Goal: Task Accomplishment & Management: Manage account settings

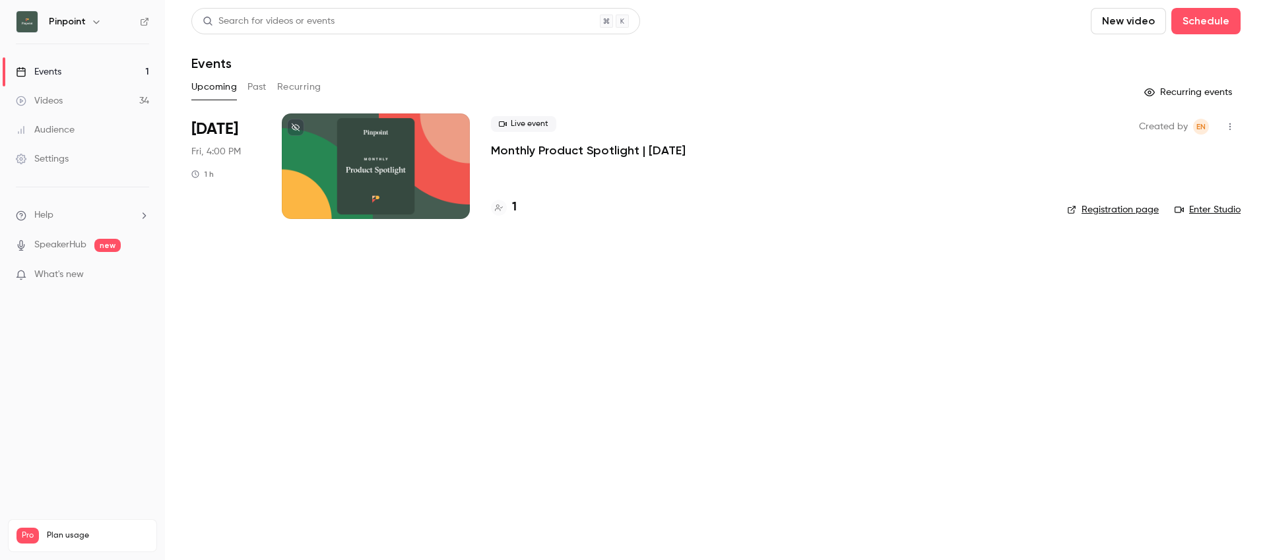
click at [443, 145] on div at bounding box center [376, 166] width 188 height 106
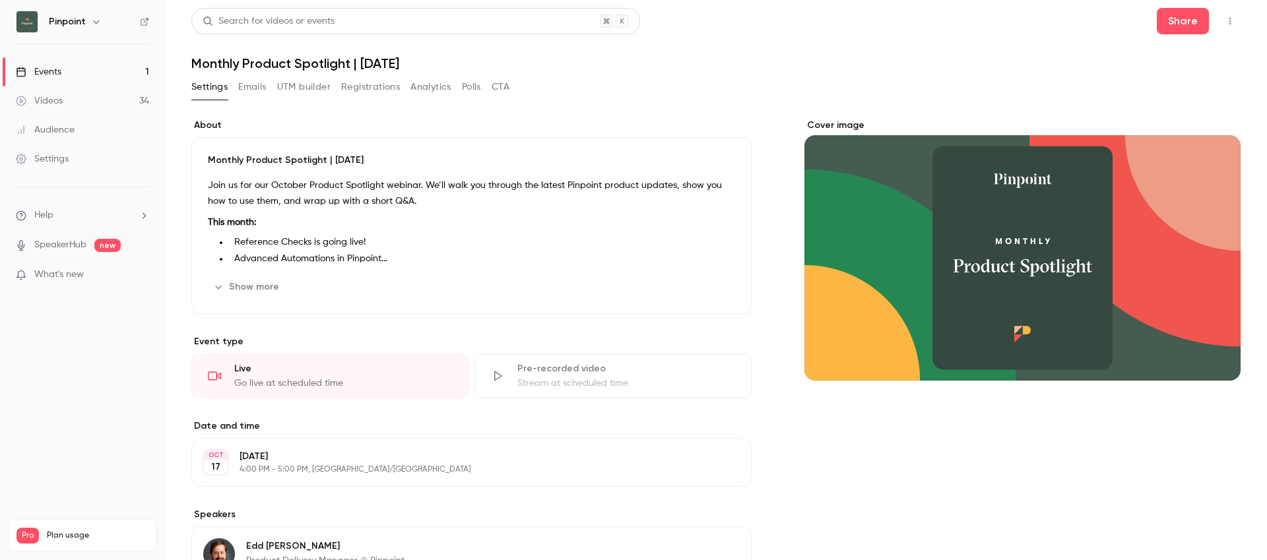
click at [357, 89] on button "Registrations" at bounding box center [370, 87] width 59 height 21
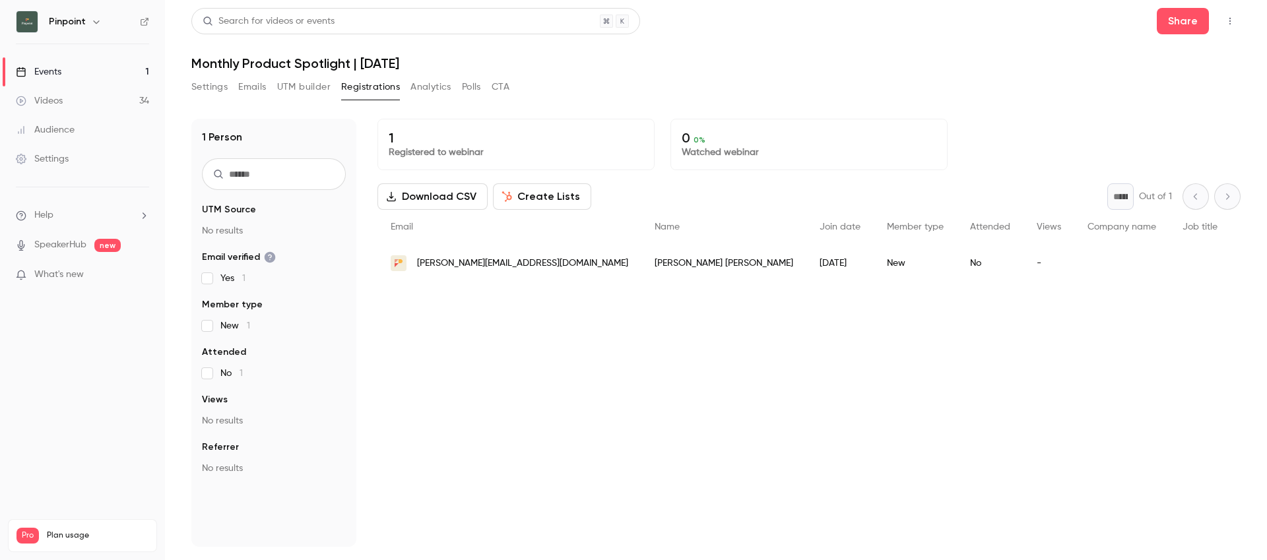
click at [210, 86] on button "Settings" at bounding box center [209, 87] width 36 height 21
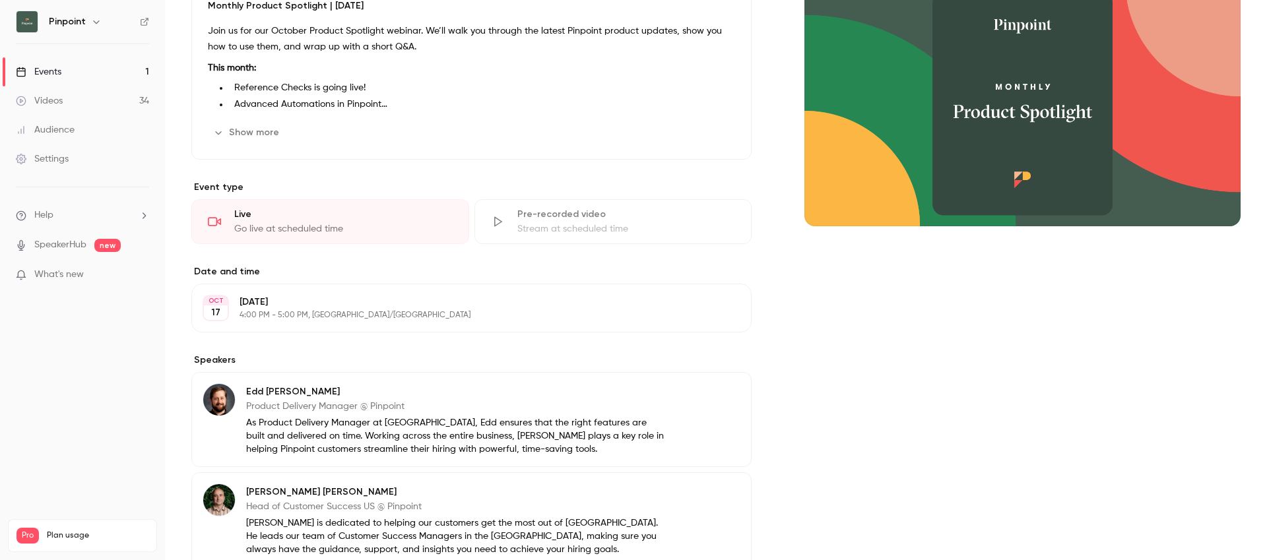
scroll to position [303, 0]
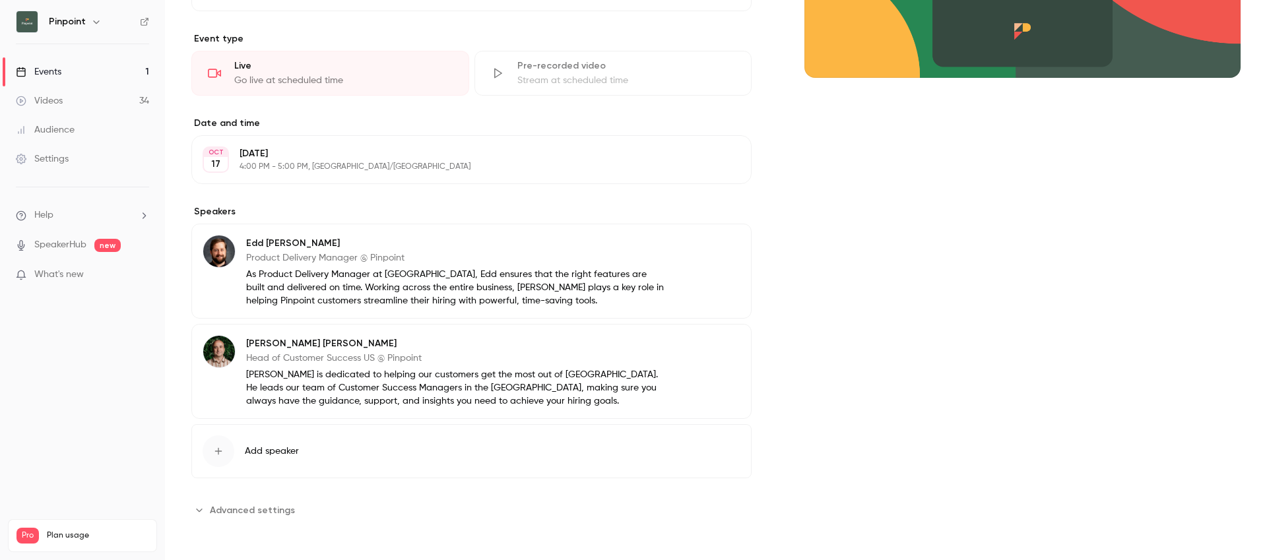
click at [264, 507] on span "Advanced settings" at bounding box center [252, 510] width 85 height 14
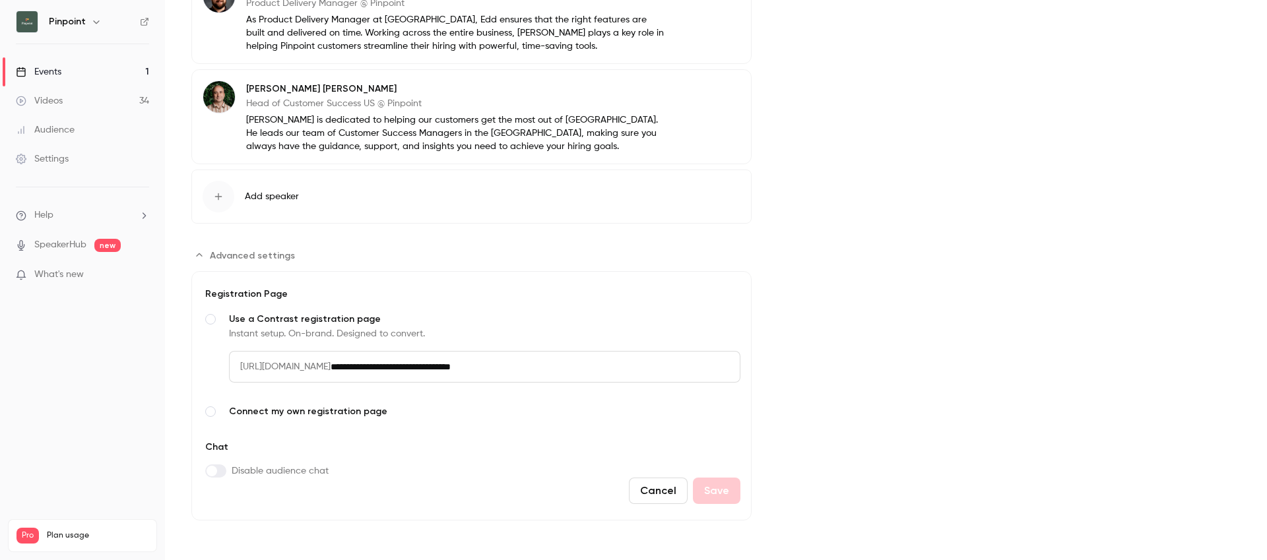
click at [316, 411] on span "Connect my own registration page" at bounding box center [484, 411] width 511 height 13
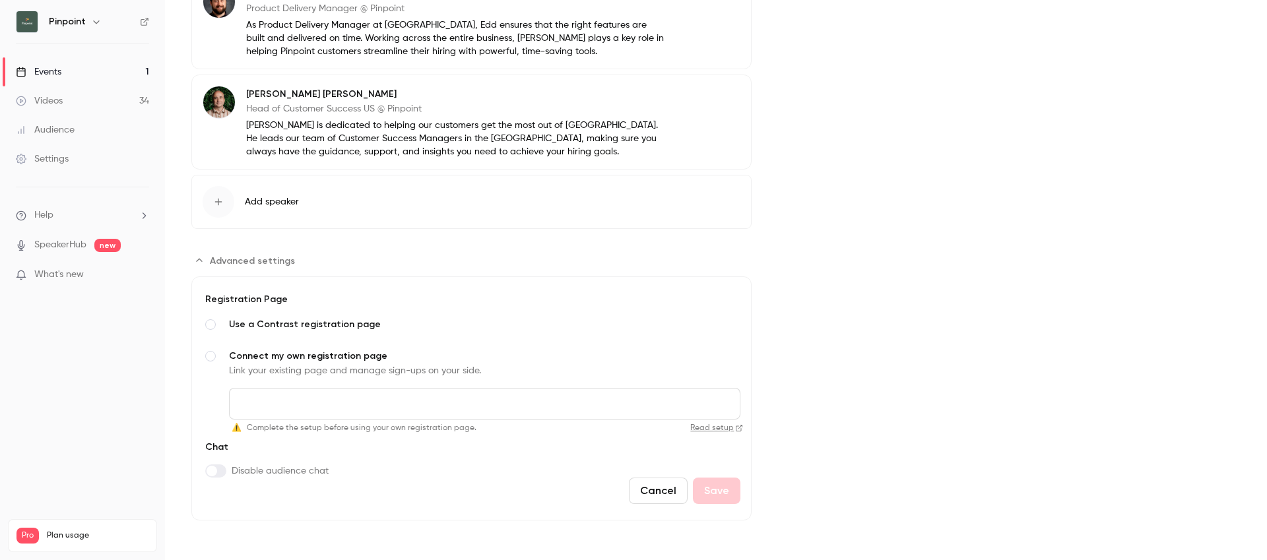
click at [290, 325] on span "Use a Contrast registration page" at bounding box center [484, 324] width 511 height 13
